Goal: Information Seeking & Learning: Learn about a topic

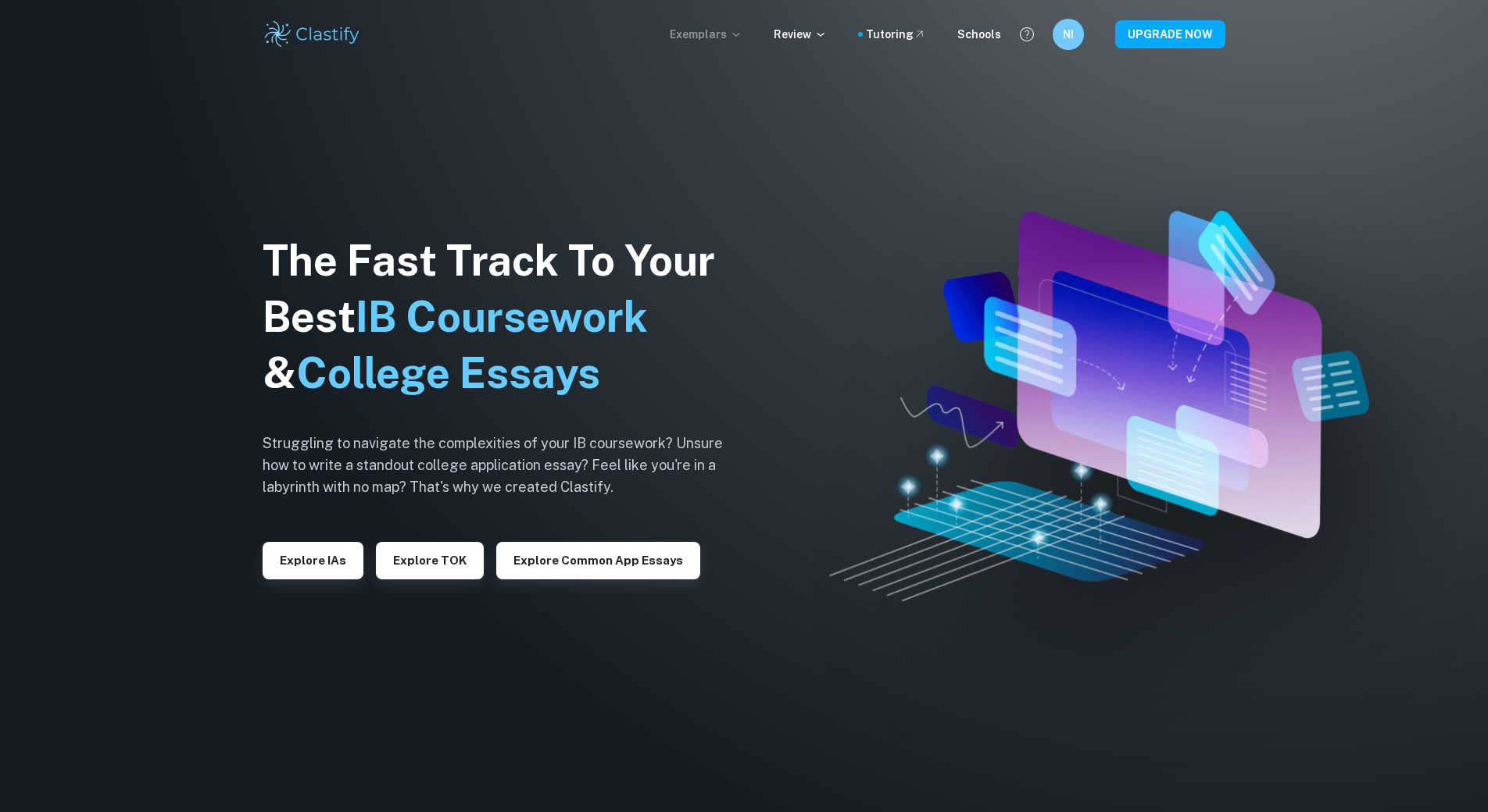
click at [734, 31] on p "Exemplars" at bounding box center [706, 34] width 73 height 17
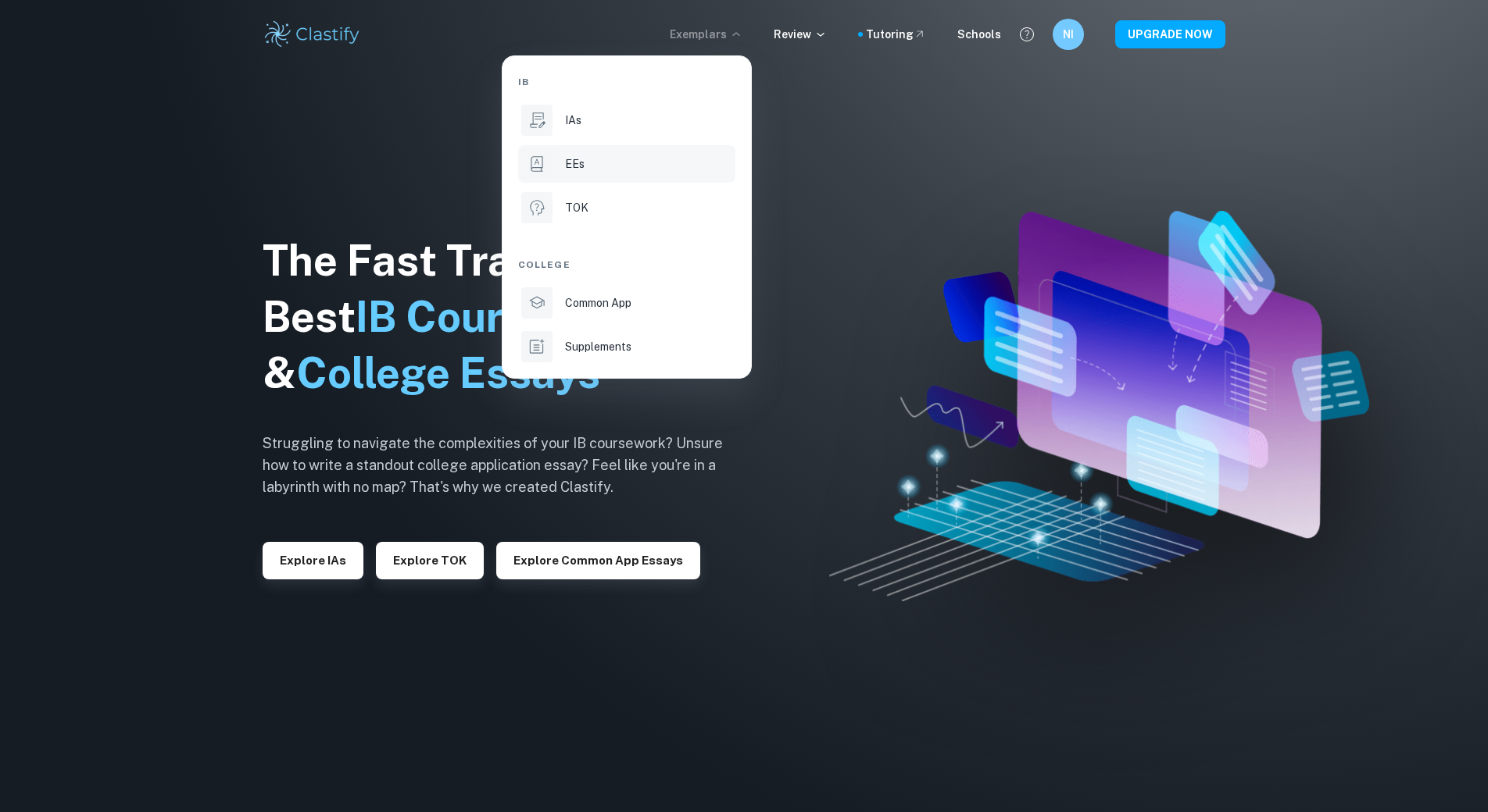
click at [587, 170] on div "EEs" at bounding box center [648, 163] width 167 height 17
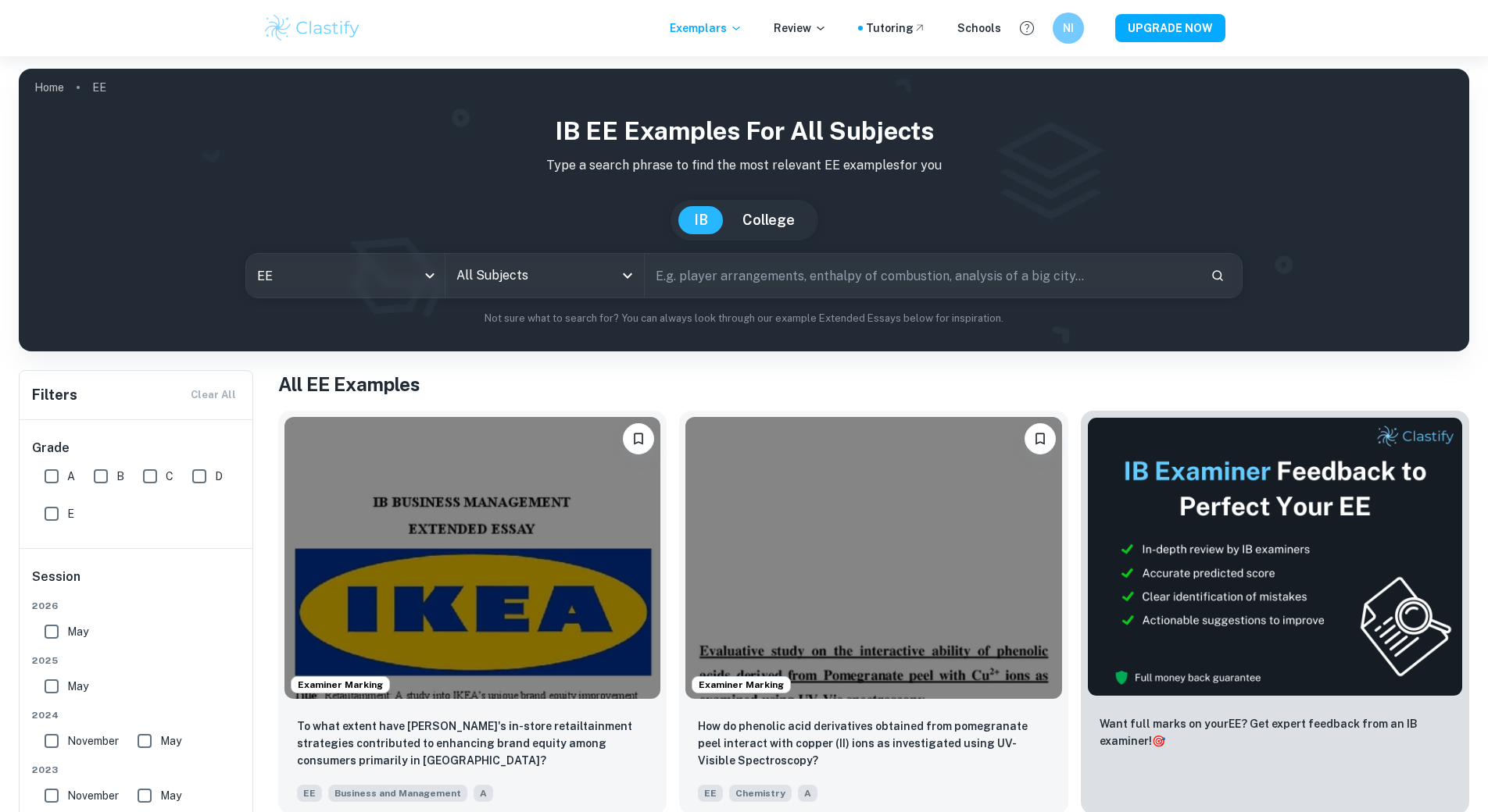
click at [626, 278] on icon "Open" at bounding box center [627, 275] width 18 height 18
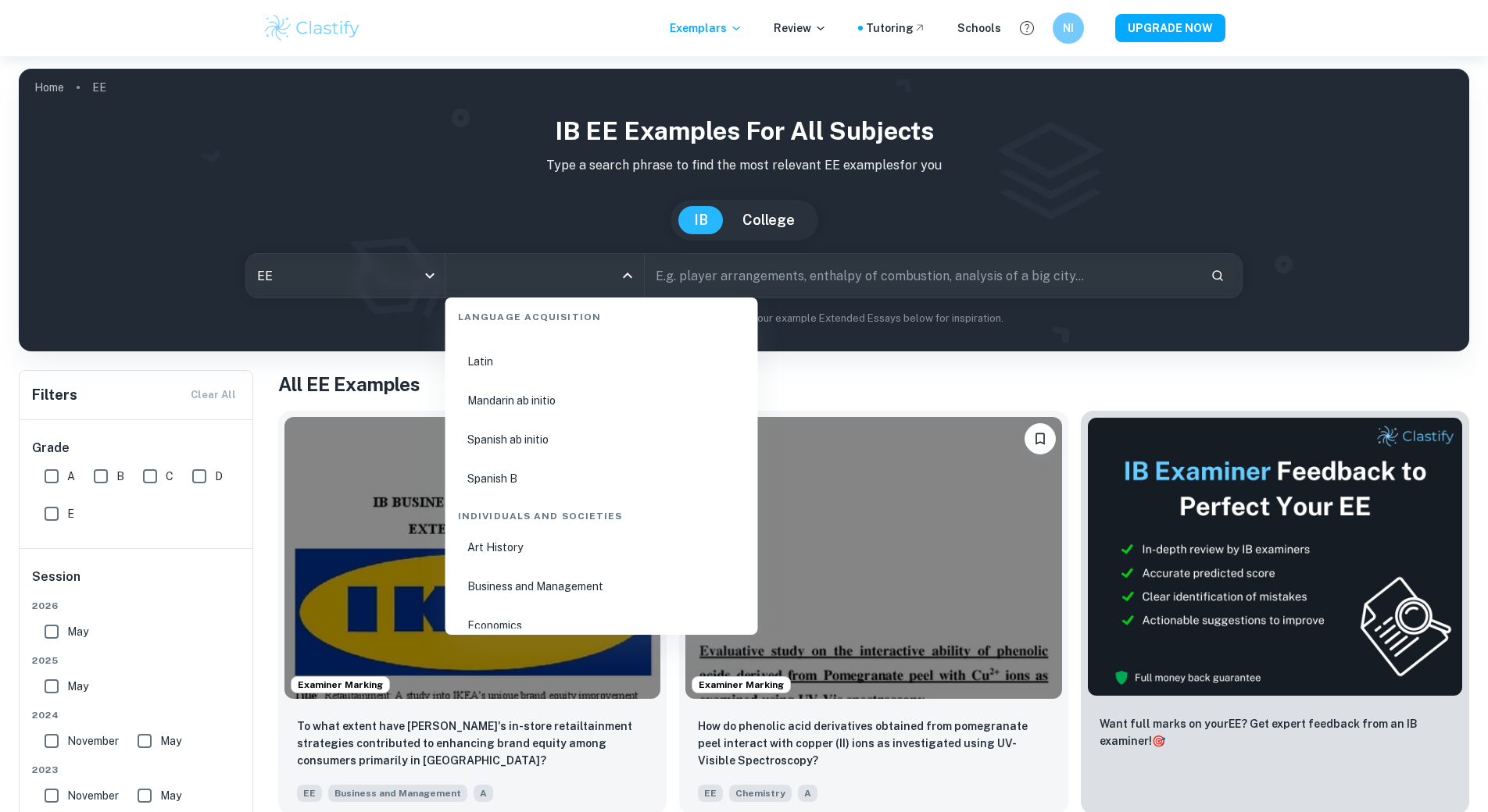
scroll to position [1690, 0]
click at [521, 532] on li "Business and Management" at bounding box center [601, 521] width 300 height 36
type input "Business and Management"
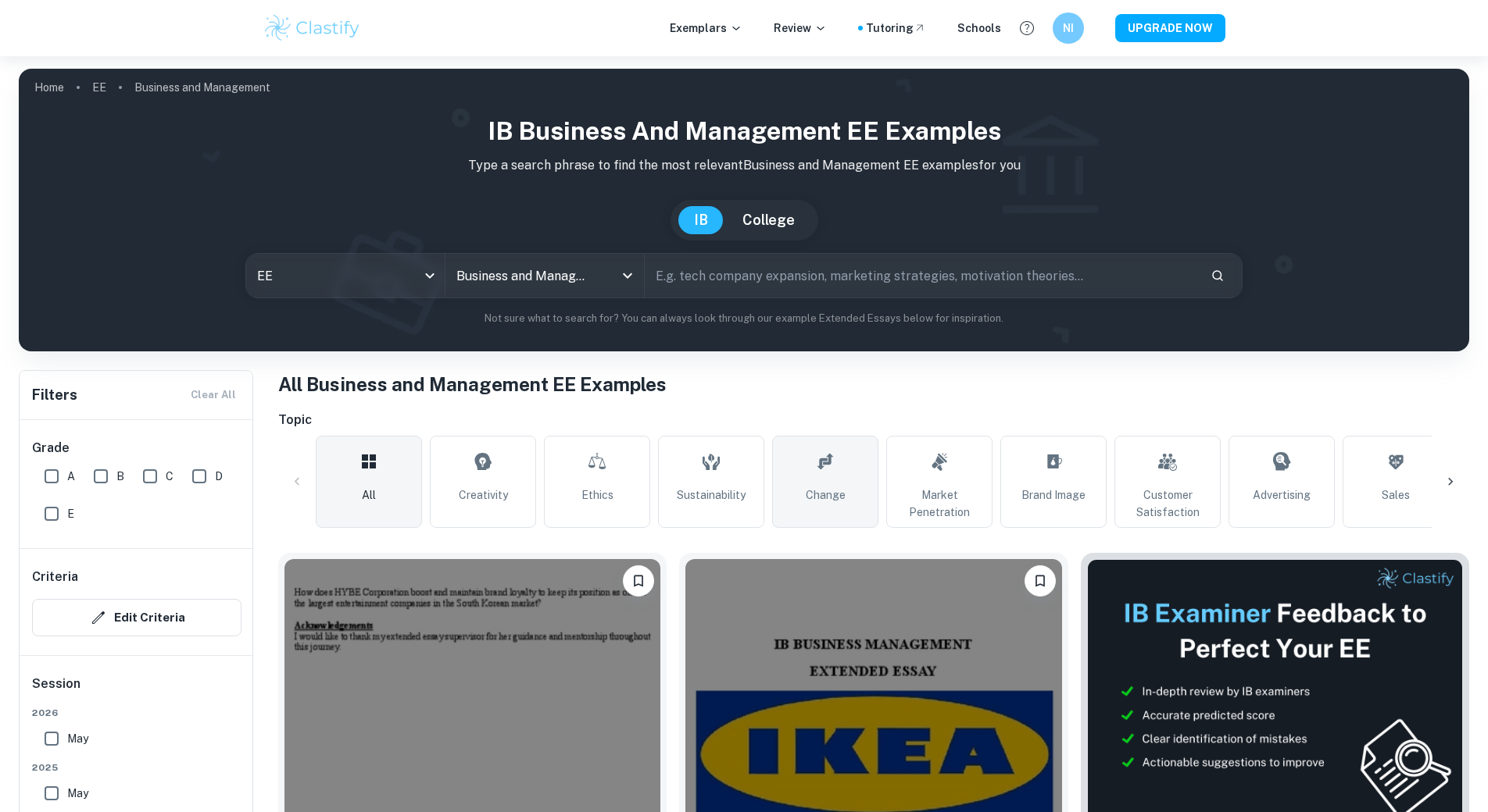
click at [848, 502] on link "Change" at bounding box center [825, 482] width 106 height 92
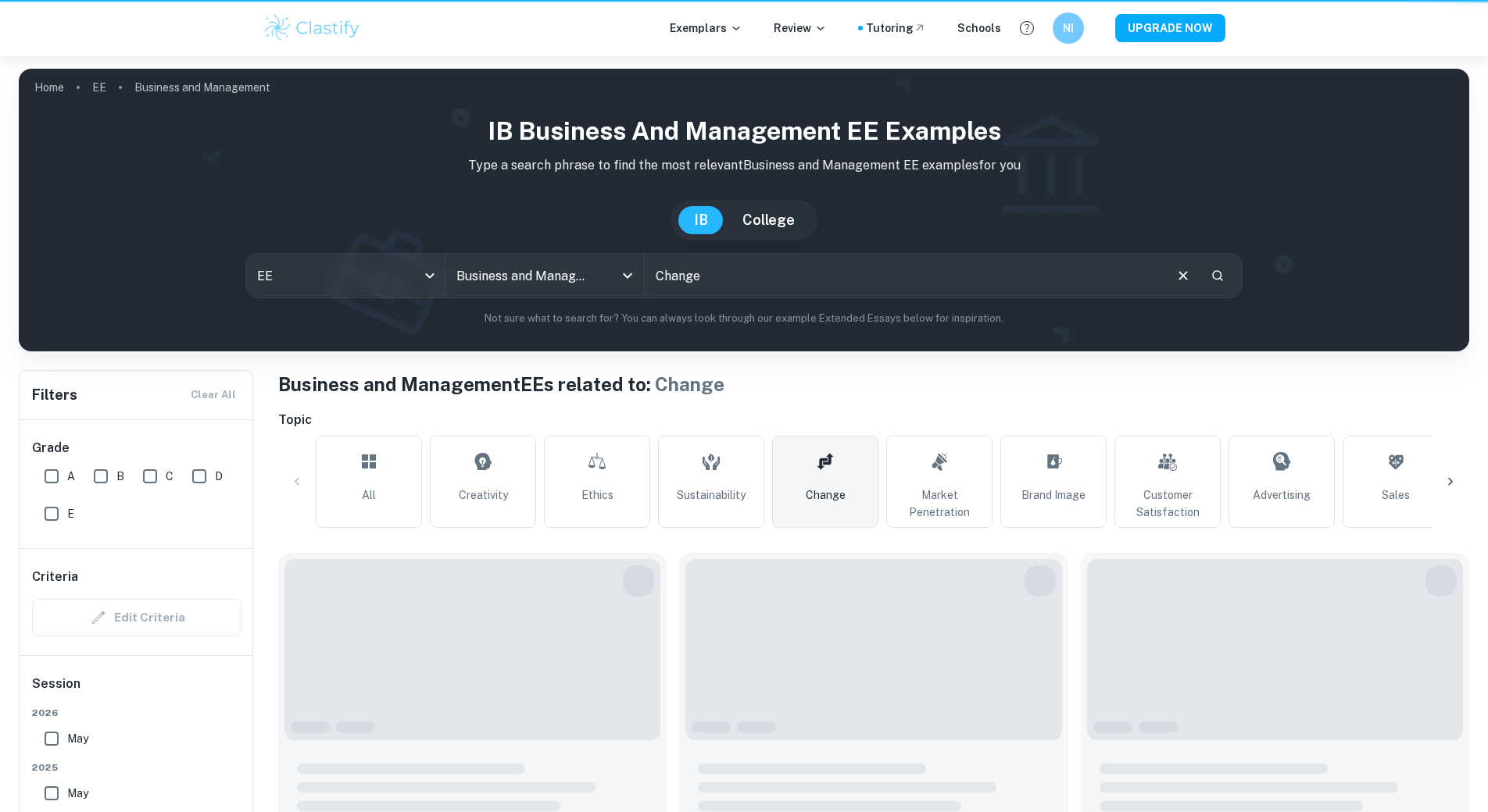
type input "Change"
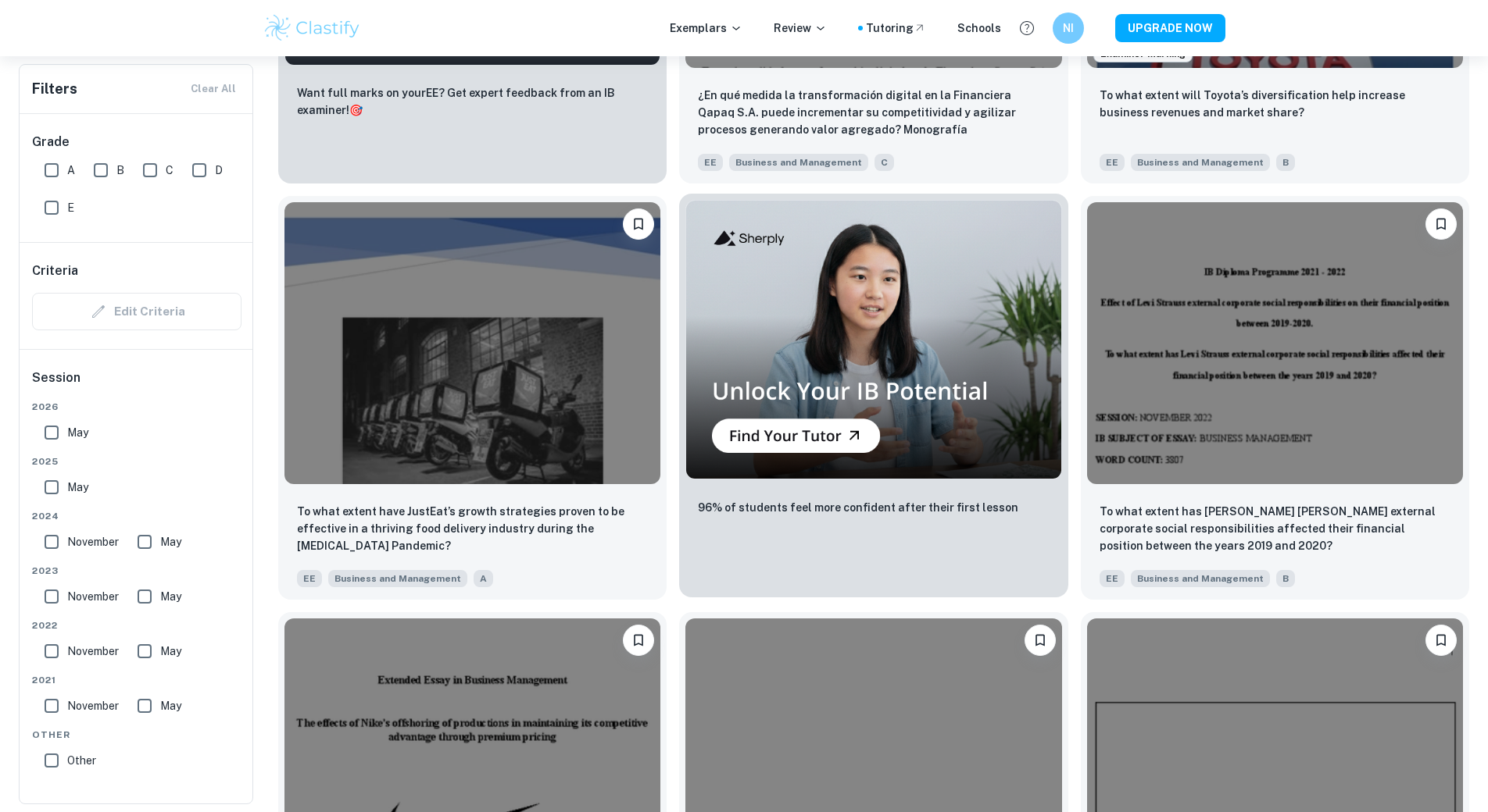
scroll to position [3274, 0]
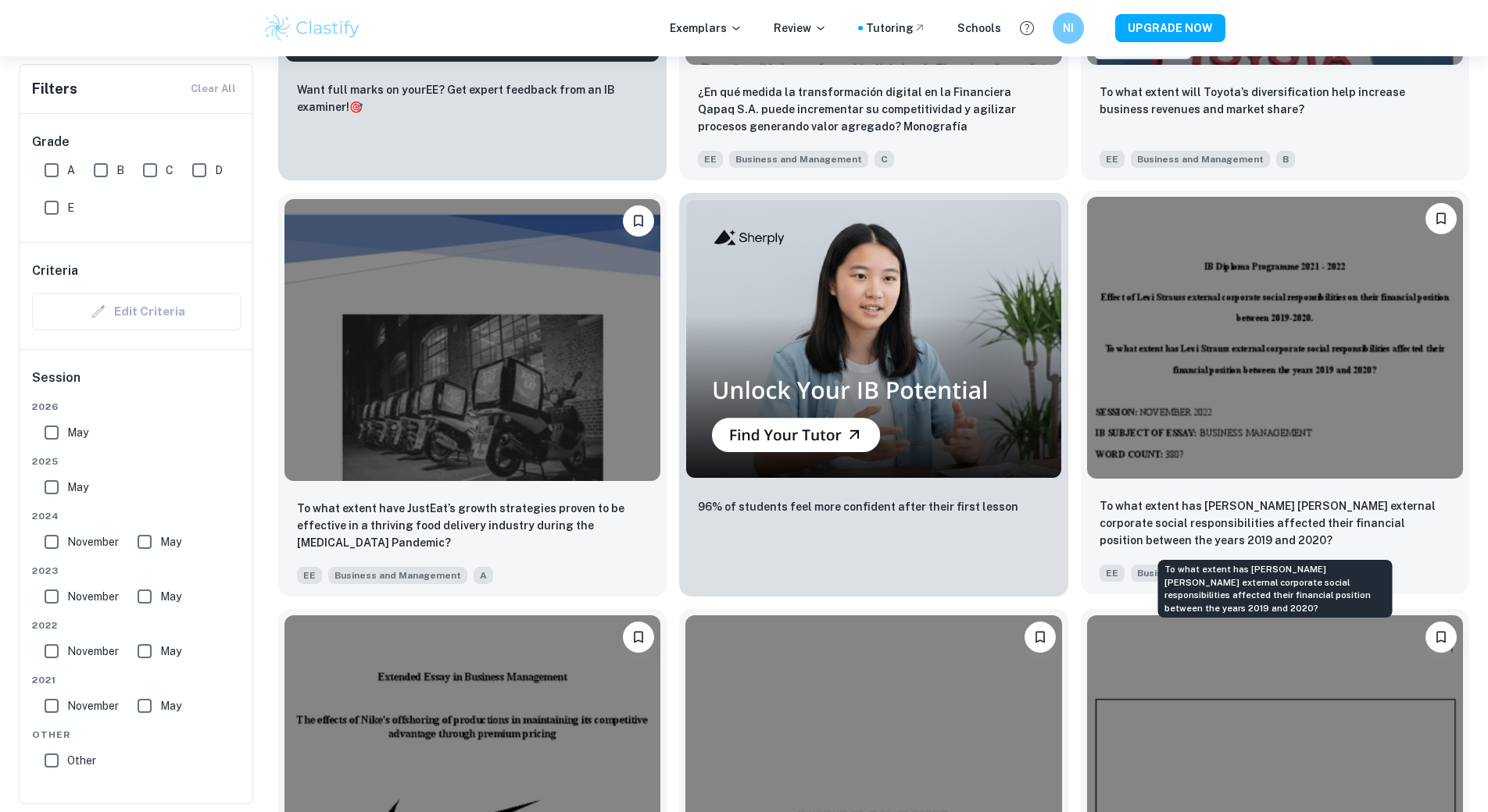
click at [1354, 523] on p "To what extent has [PERSON_NAME] [PERSON_NAME] external corporate social respon…" at bounding box center [1275, 523] width 351 height 51
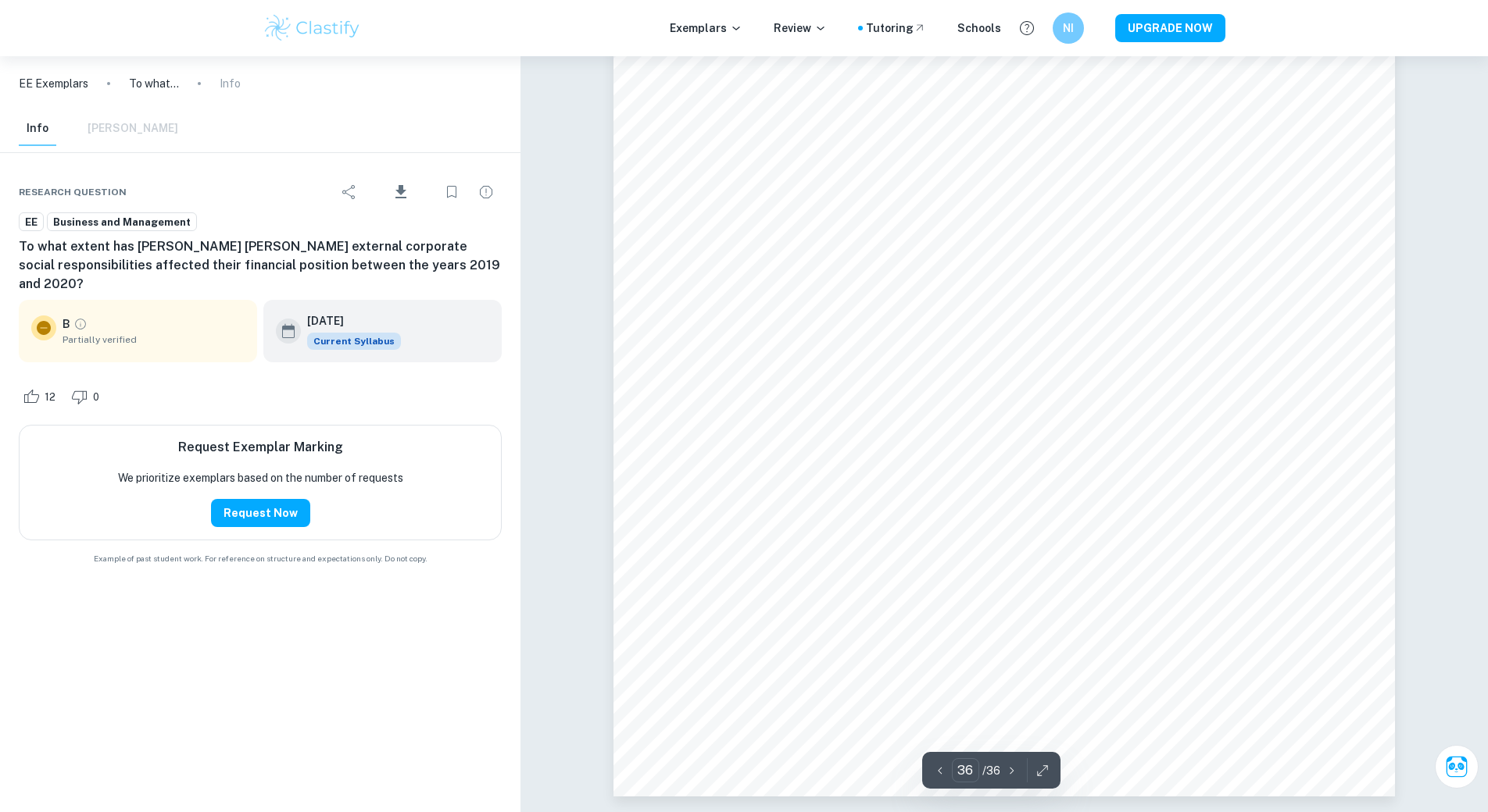
scroll to position [36805, 0]
type input "1"
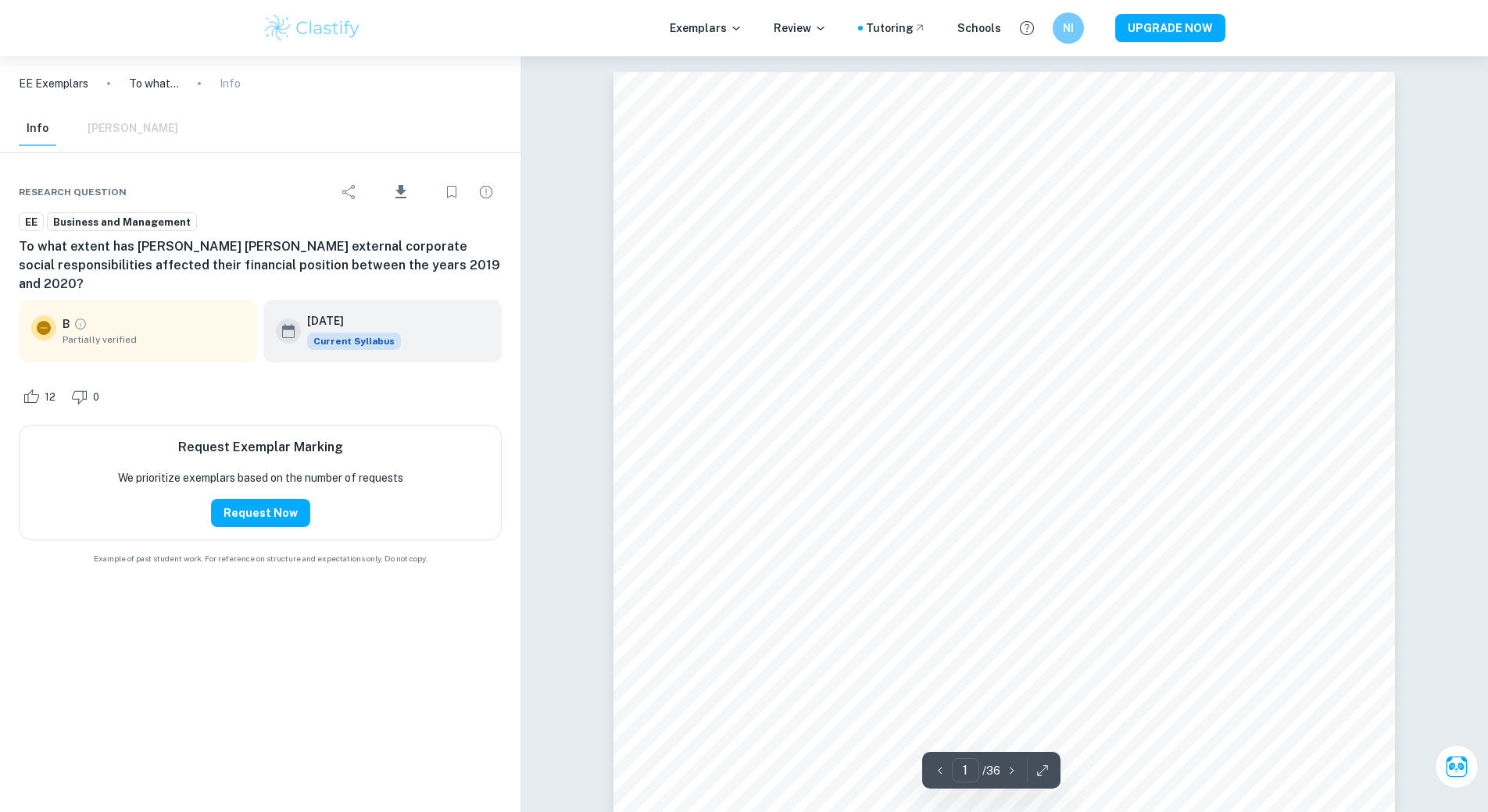
scroll to position [0, 0]
